Goal: Check status

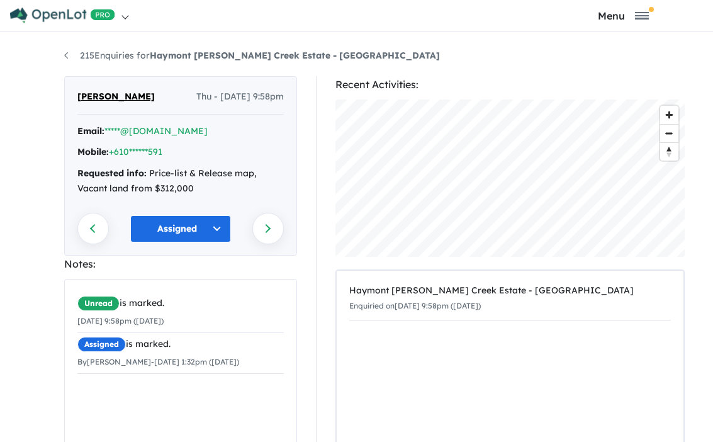
click at [128, 14] on link at bounding box center [182, 15] width 347 height 31
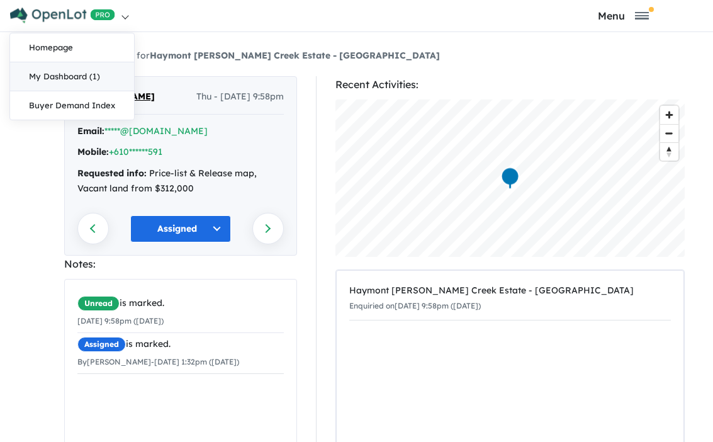
click at [69, 79] on link "My Dashboard (1)" at bounding box center [72, 76] width 124 height 29
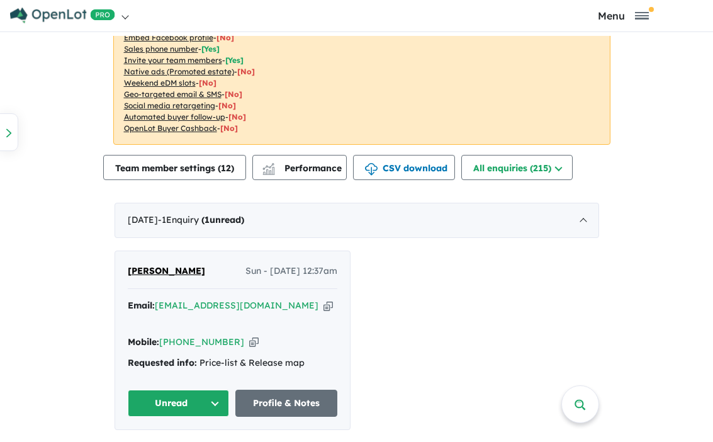
scroll to position [525, 0]
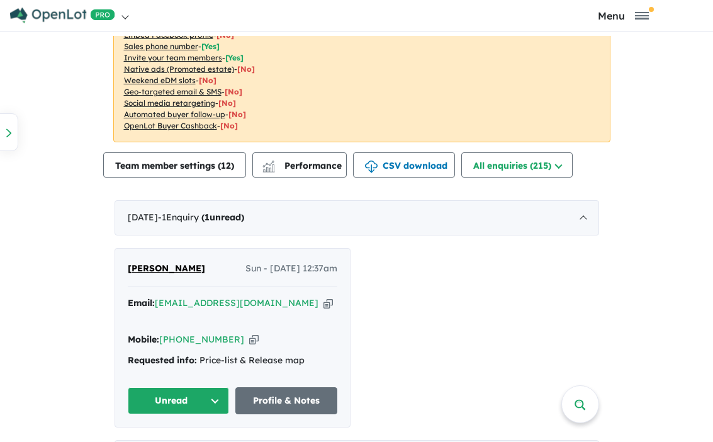
click at [181, 267] on span "[PERSON_NAME]" at bounding box center [166, 267] width 77 height 11
